Goal: Contribute content

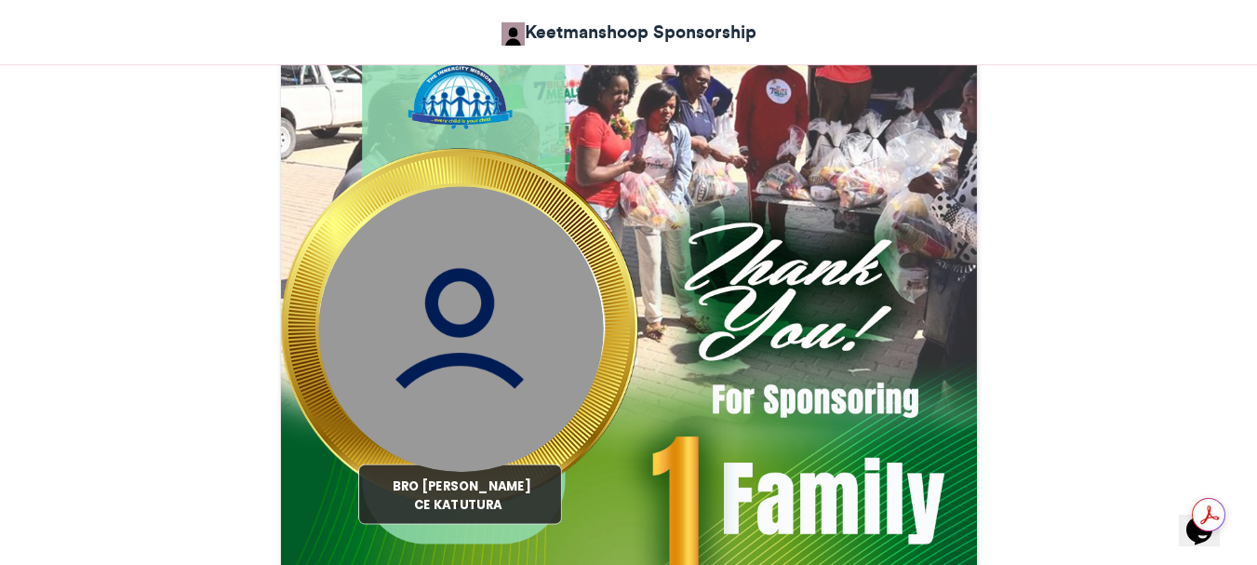
scroll to position [930, 0]
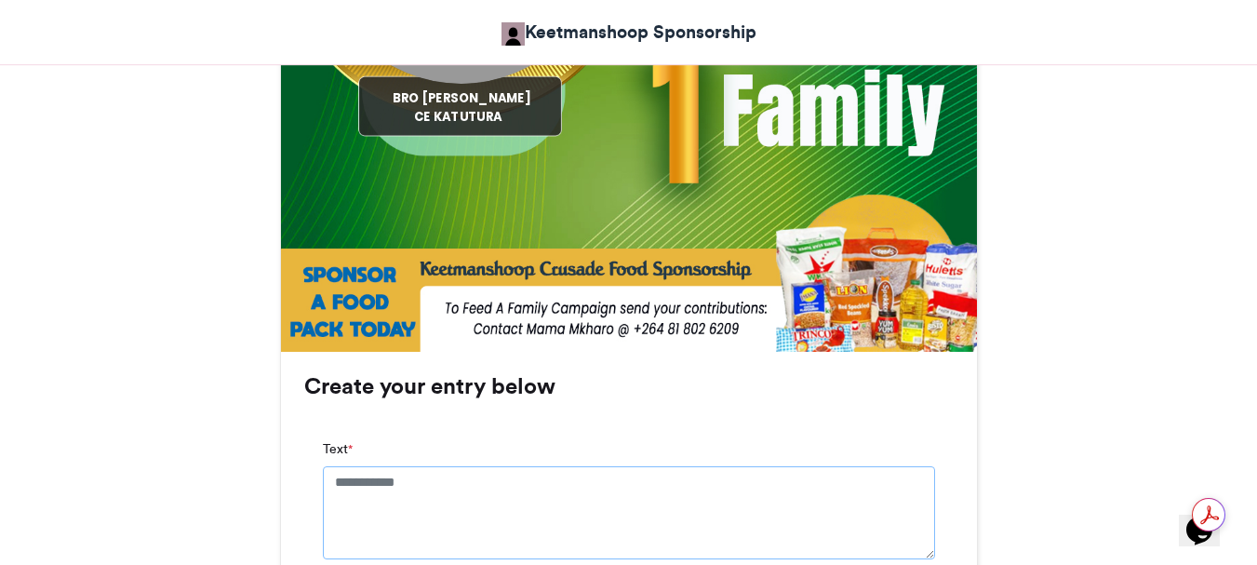
click at [331, 479] on textarea "Text *" at bounding box center [629, 512] width 612 height 93
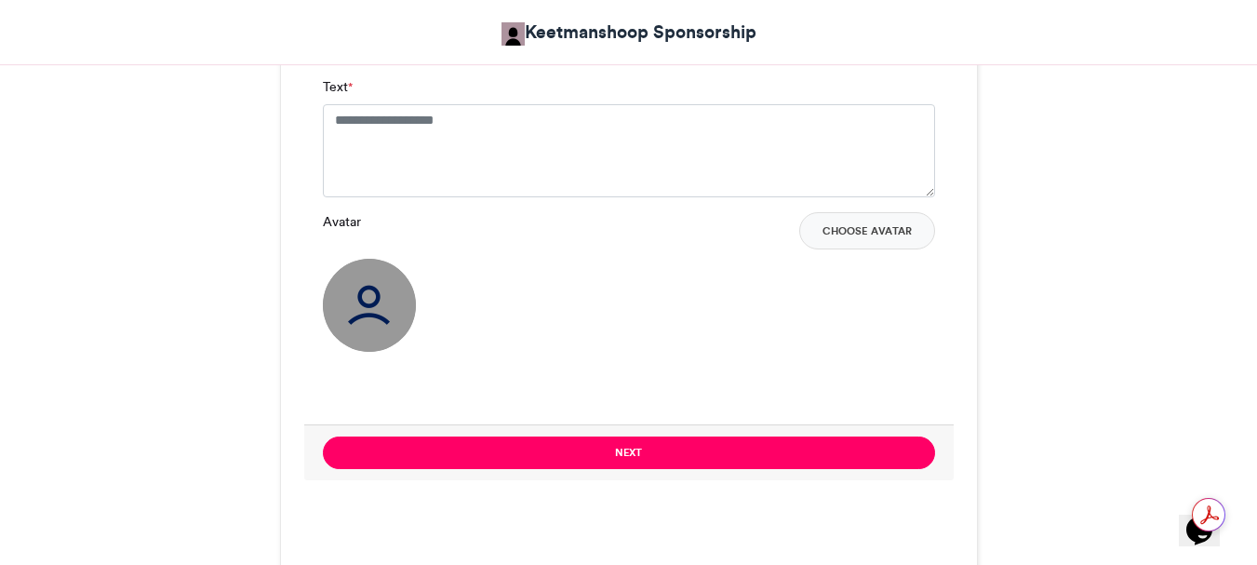
scroll to position [1488, 0]
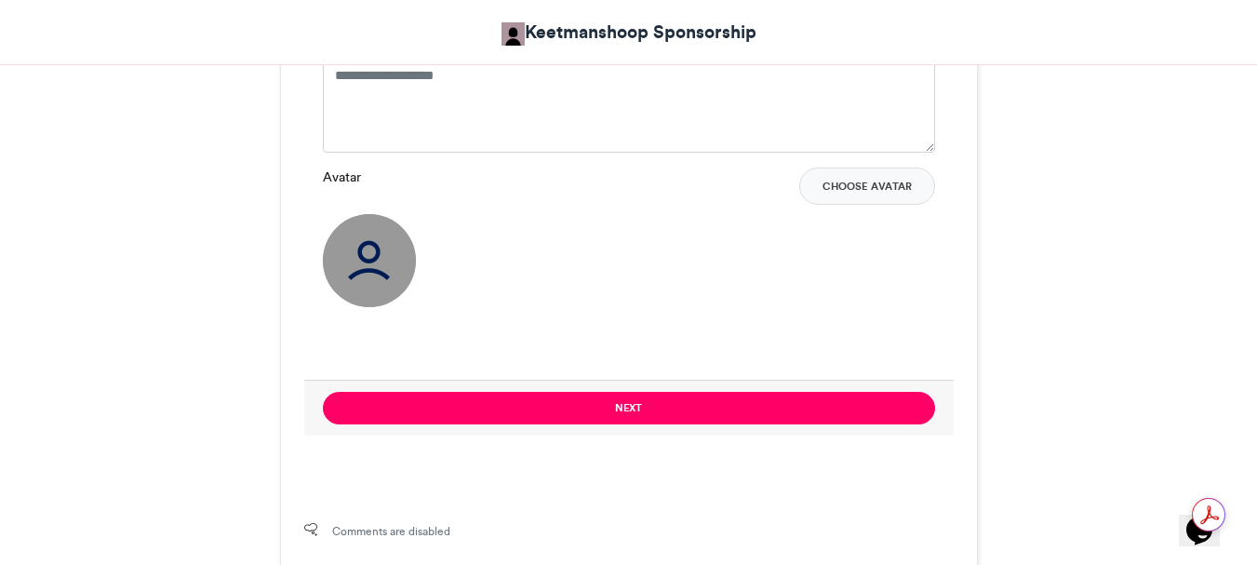
type textarea "**********"
click at [334, 73] on textarea "Text *" at bounding box center [629, 106] width 612 height 93
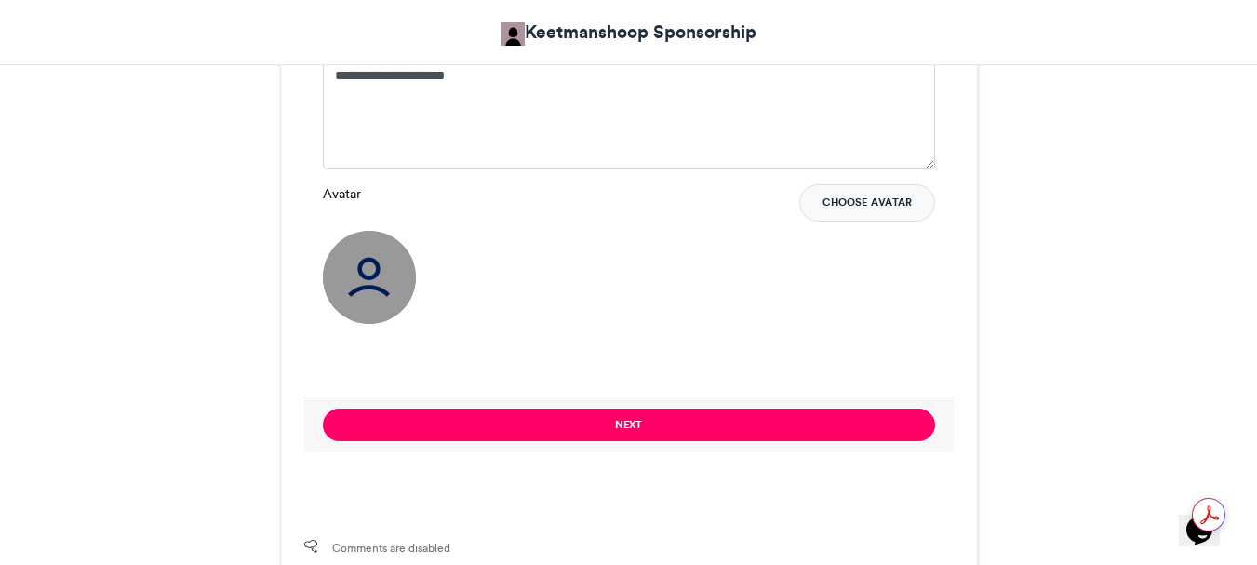
click at [877, 208] on button "Choose Avatar" at bounding box center [867, 202] width 136 height 37
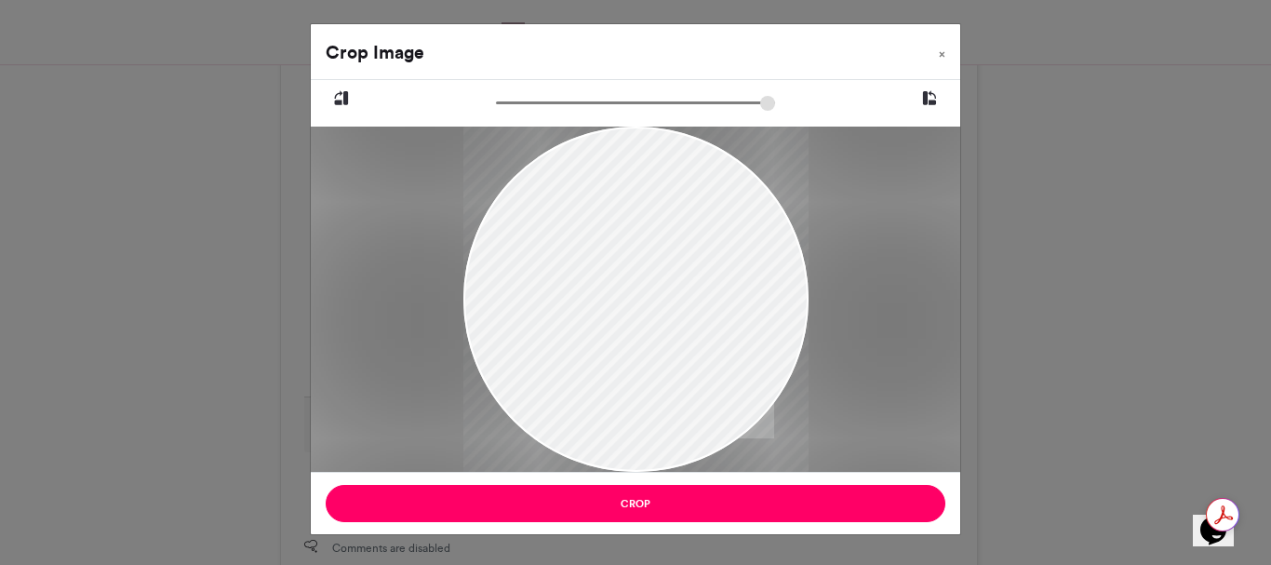
click at [594, 220] on div at bounding box center [635, 299] width 345 height 518
drag, startPoint x: 594, startPoint y: 220, endPoint x: 604, endPoint y: 288, distance: 68.5
click at [604, 288] on div at bounding box center [635, 367] width 345 height 518
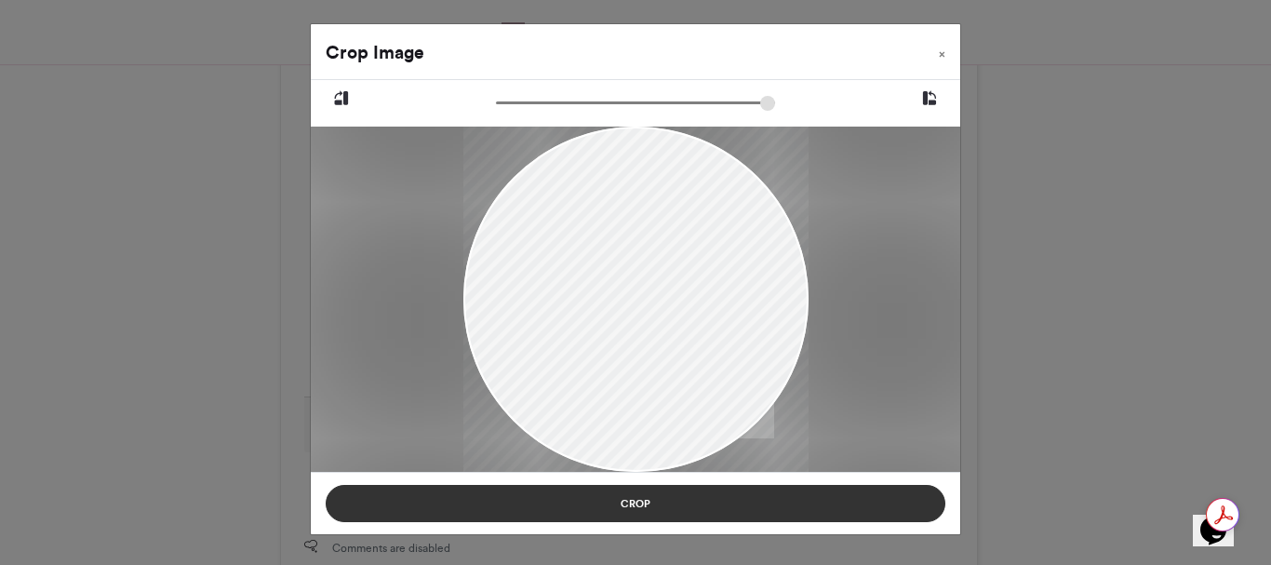
click at [633, 500] on button "Crop" at bounding box center [636, 503] width 620 height 37
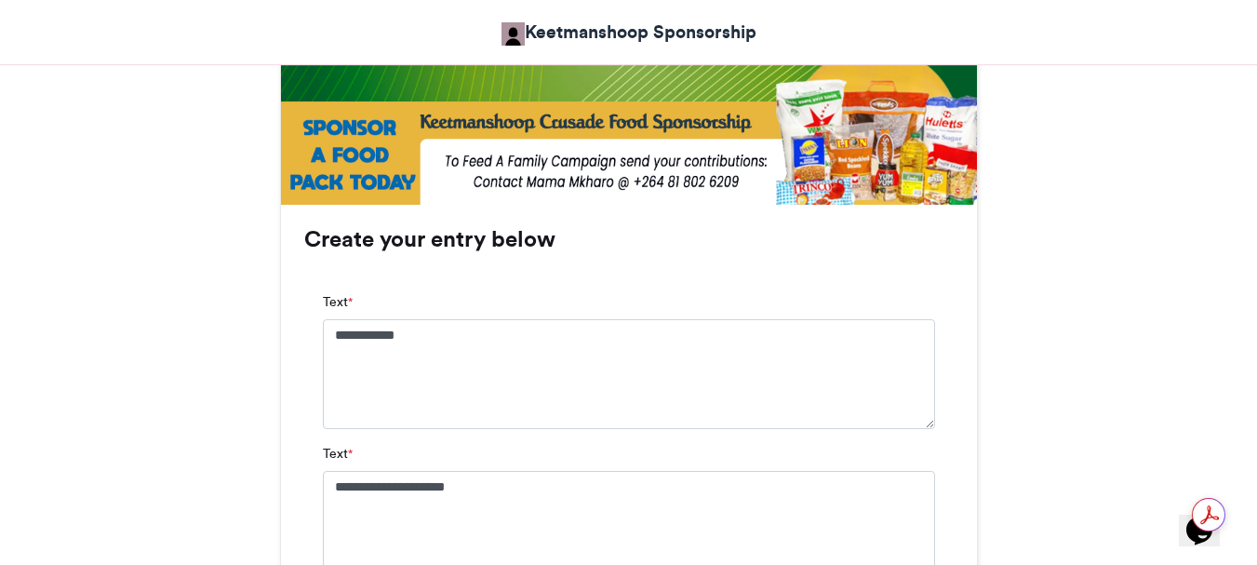
scroll to position [1116, 0]
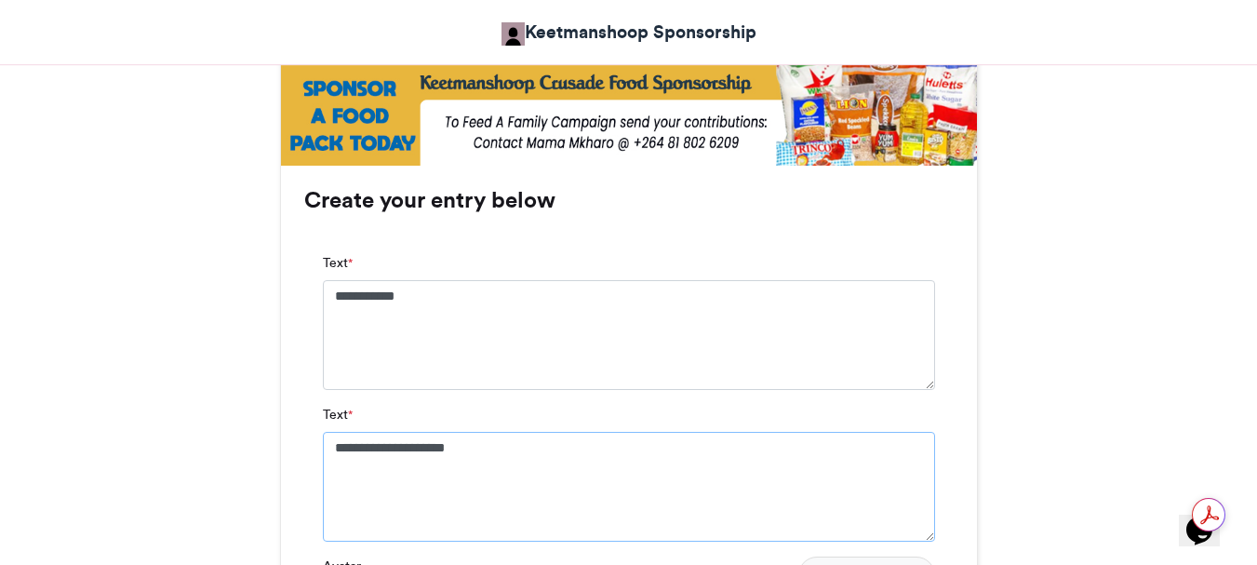
click at [371, 443] on textarea "**********" at bounding box center [629, 487] width 612 height 110
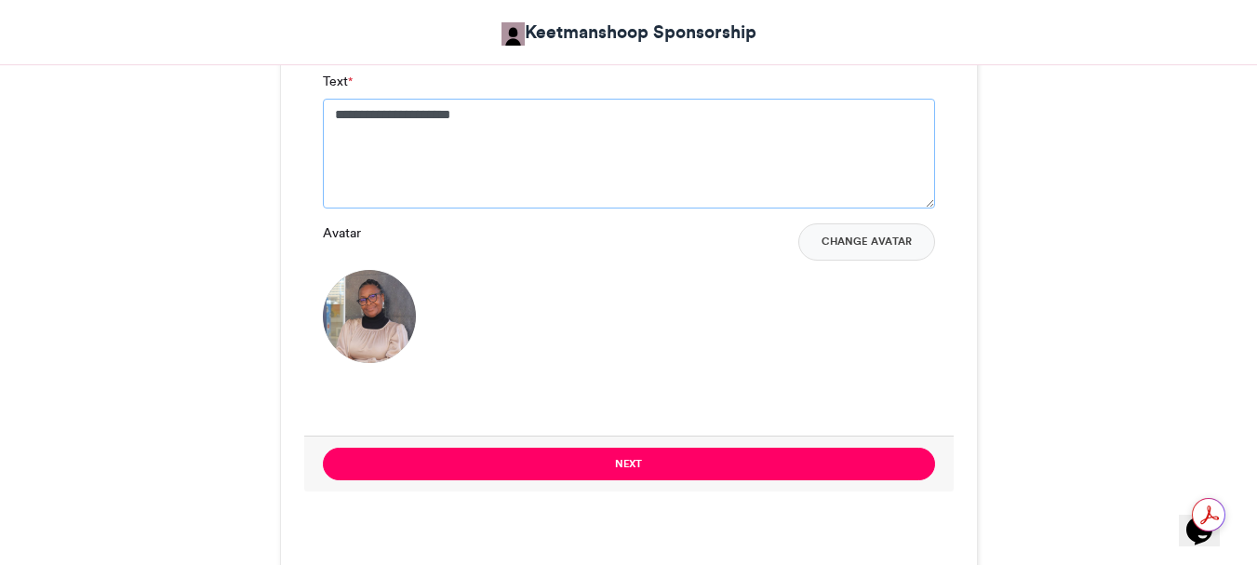
scroll to position [1581, 0]
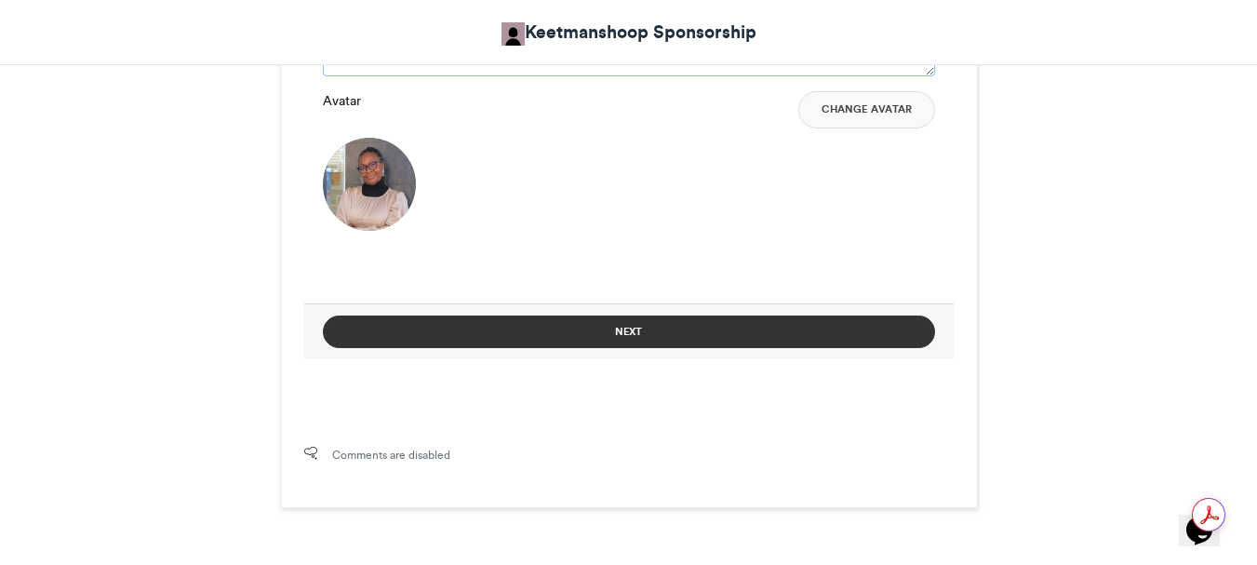
type textarea "**********"
click at [624, 333] on button "Next" at bounding box center [629, 331] width 612 height 33
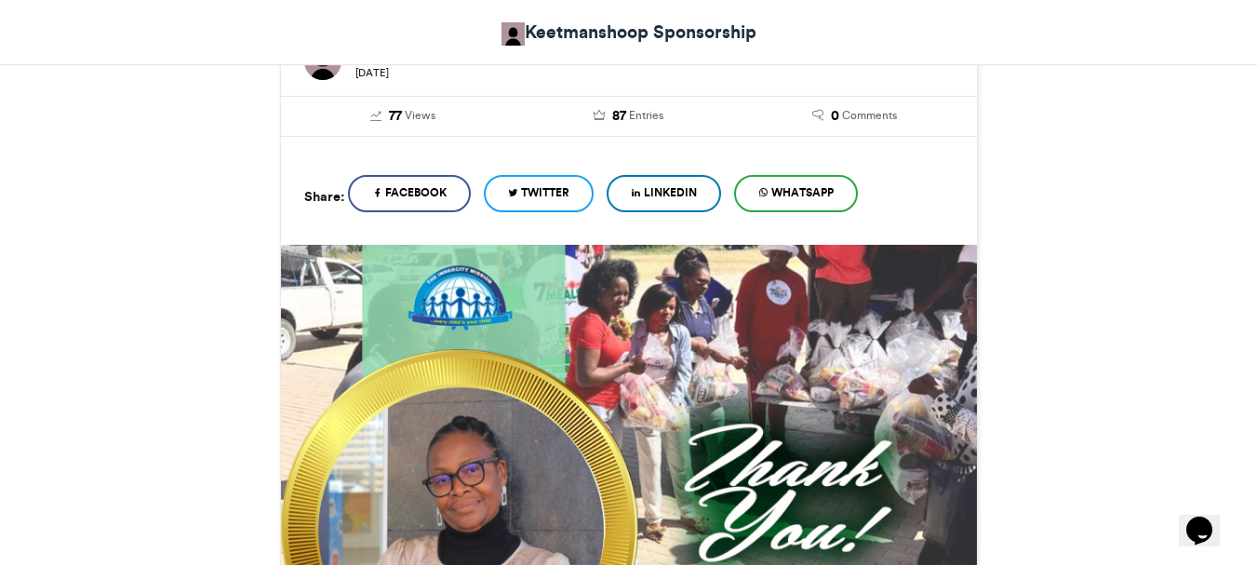
scroll to position [1018, 0]
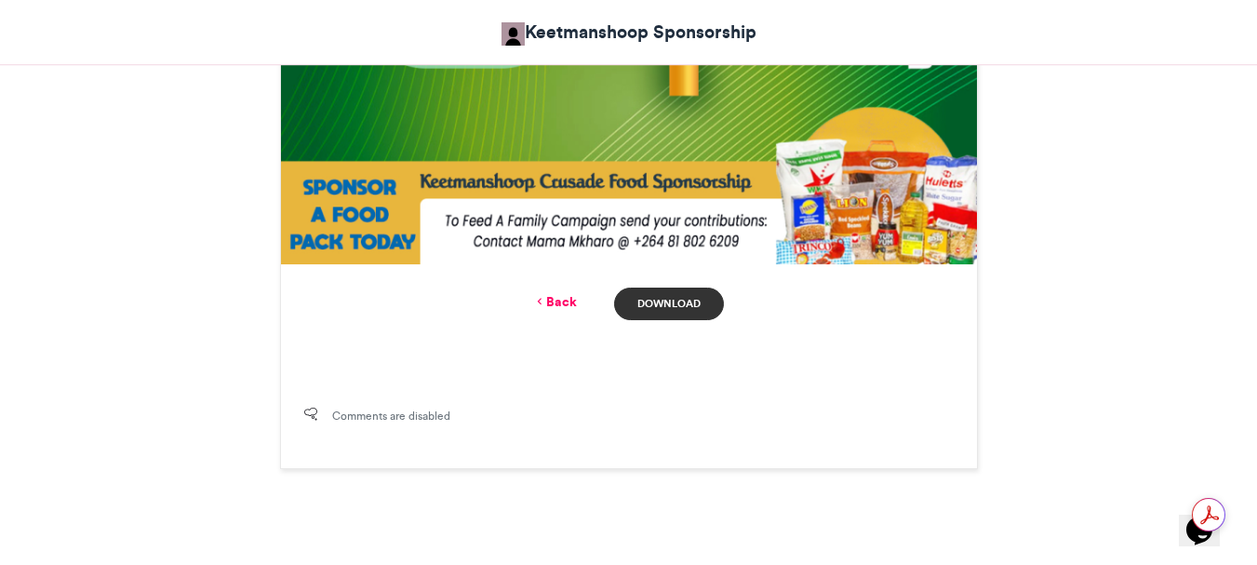
click at [673, 309] on link "Download" at bounding box center [668, 303] width 109 height 33
